Goal: Understand process/instructions

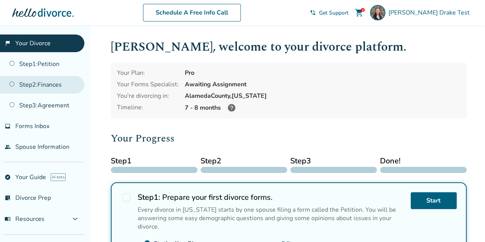
click at [46, 83] on link "Step 2 : Finances" at bounding box center [42, 85] width 84 height 18
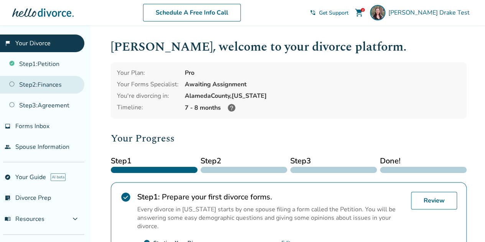
click at [53, 79] on link "Step 2 : Finances" at bounding box center [42, 85] width 84 height 18
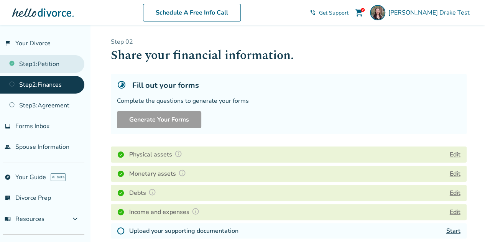
click at [59, 66] on link "Step 1 : Petition" at bounding box center [42, 64] width 84 height 18
